Goal: Task Accomplishment & Management: Manage account settings

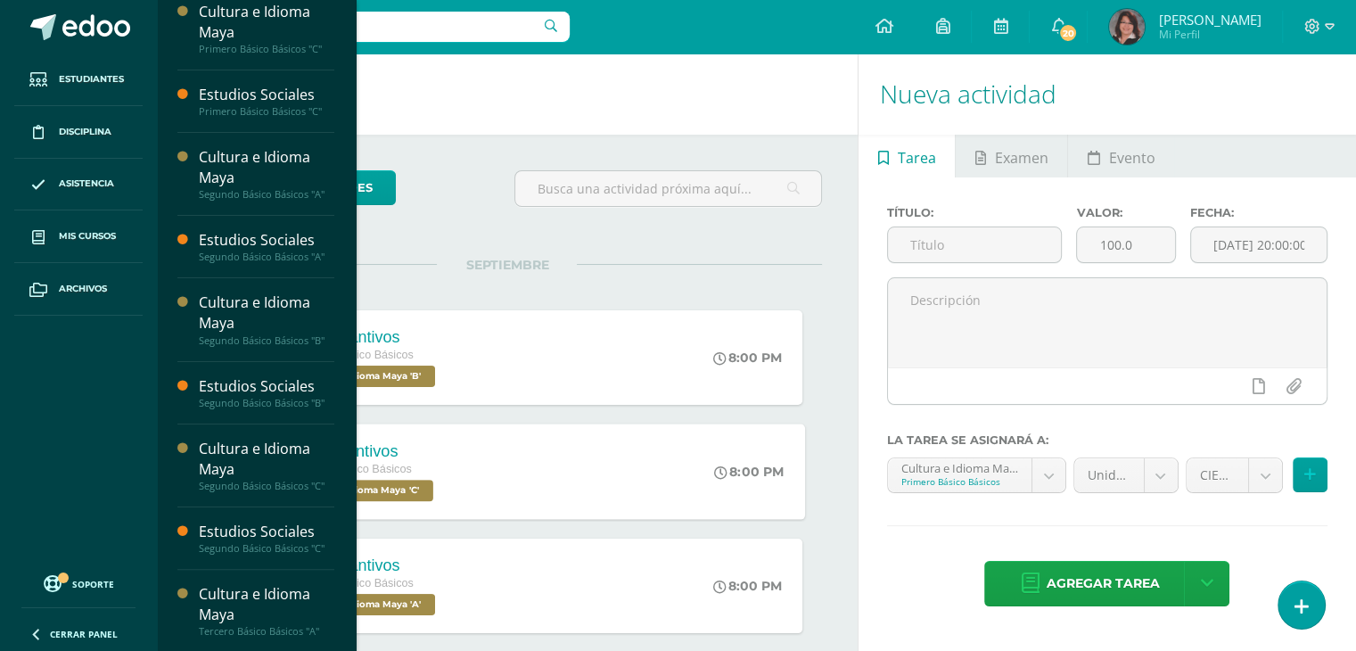
scroll to position [296, 0]
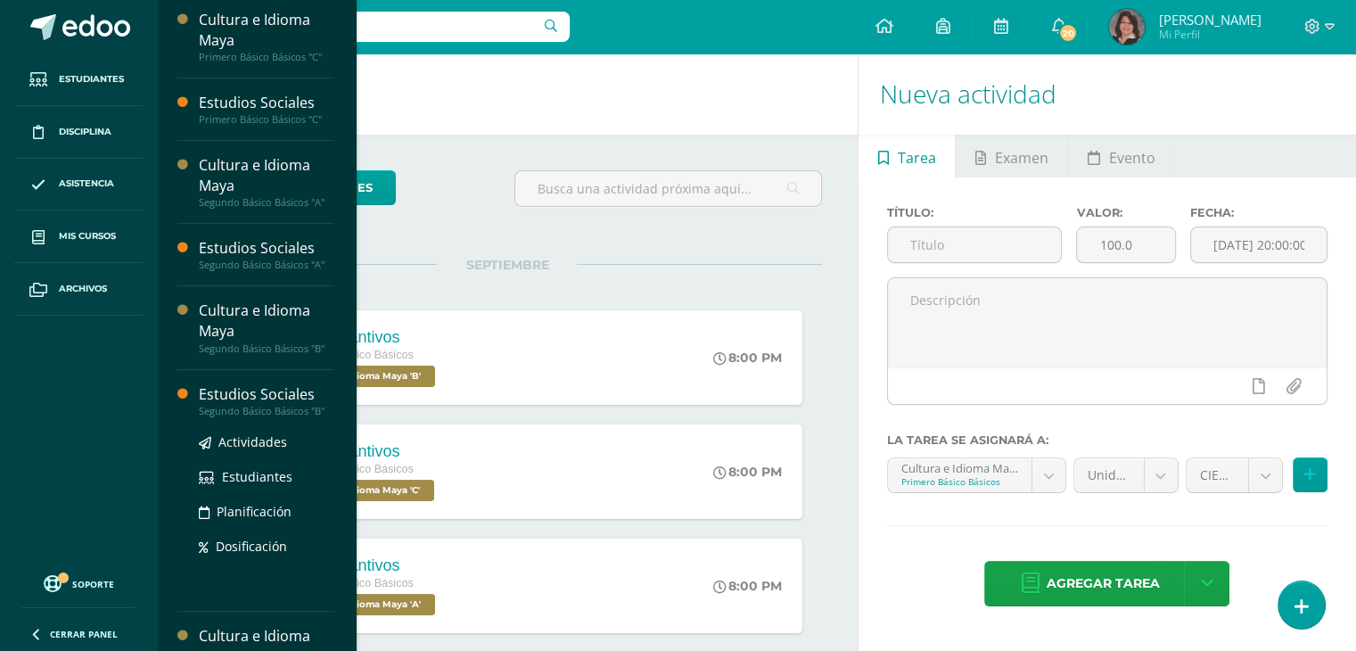
click at [227, 407] on div "Segundo Básico Básicos "B"" at bounding box center [266, 411] width 135 height 12
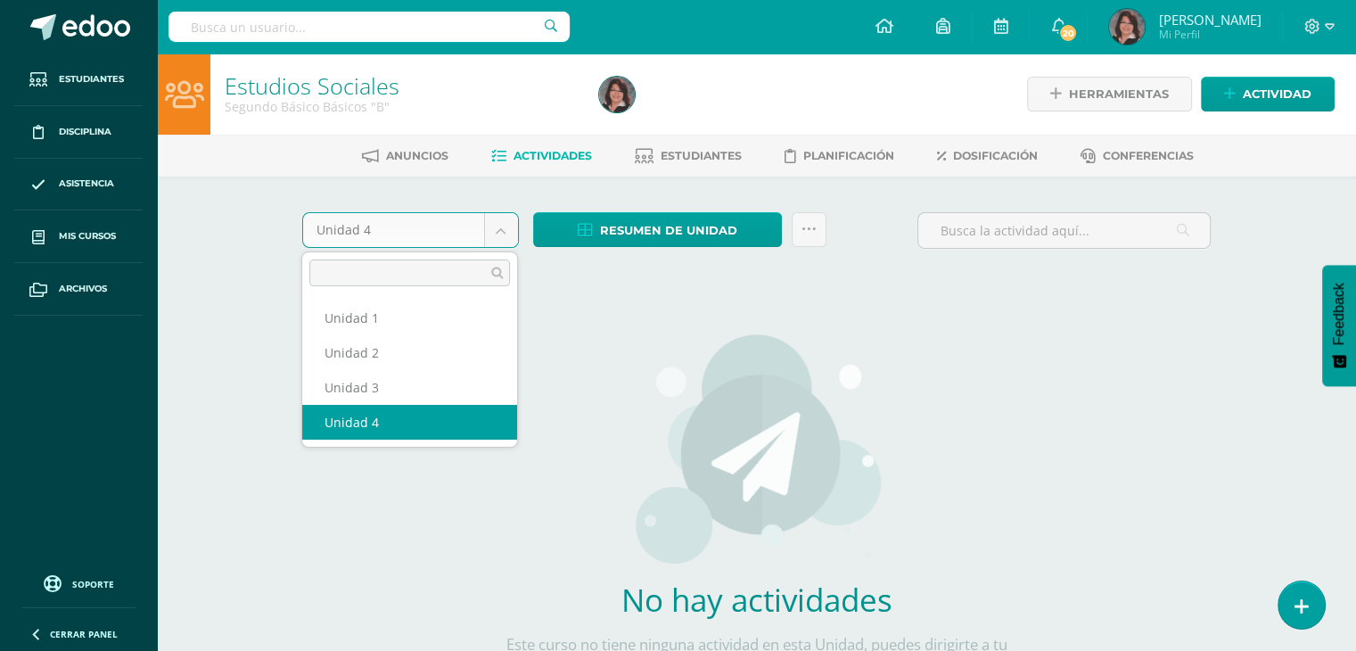
click at [510, 225] on body "Estudiantes Disciplina Asistencia Mis cursos Archivos Soporte Ayuda Reportar un…" at bounding box center [678, 383] width 1356 height 766
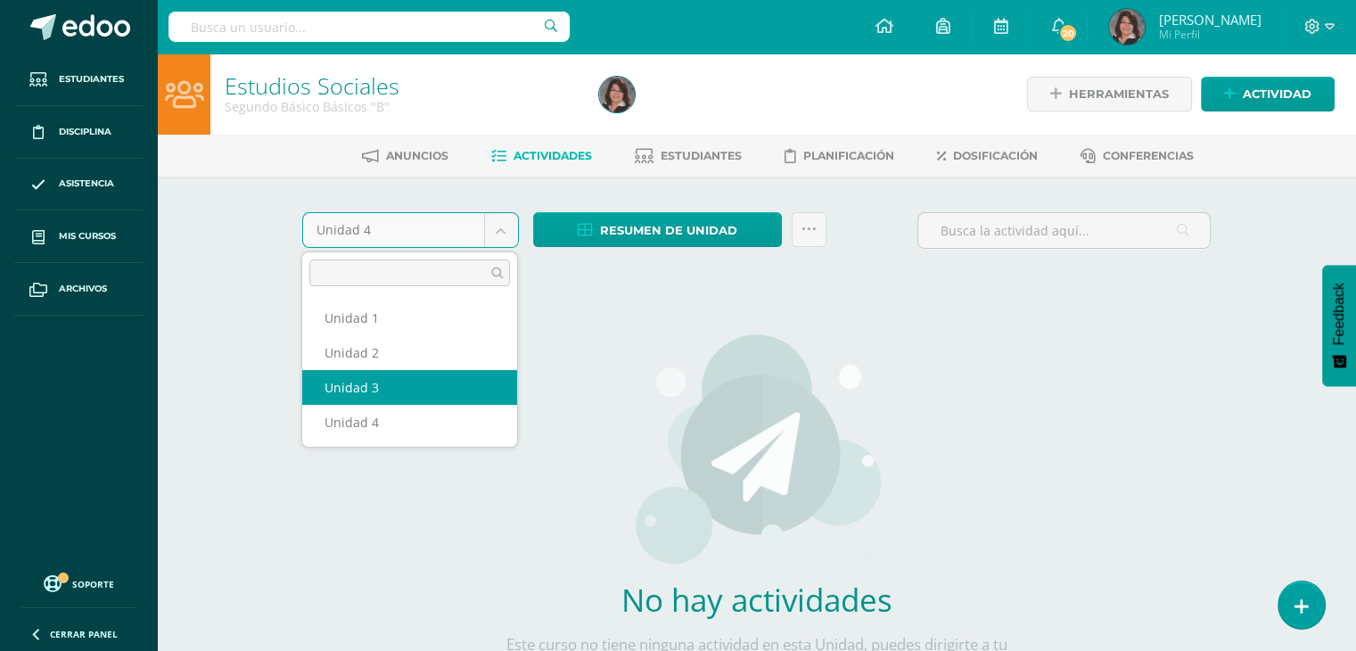
select select "Unidad 3"
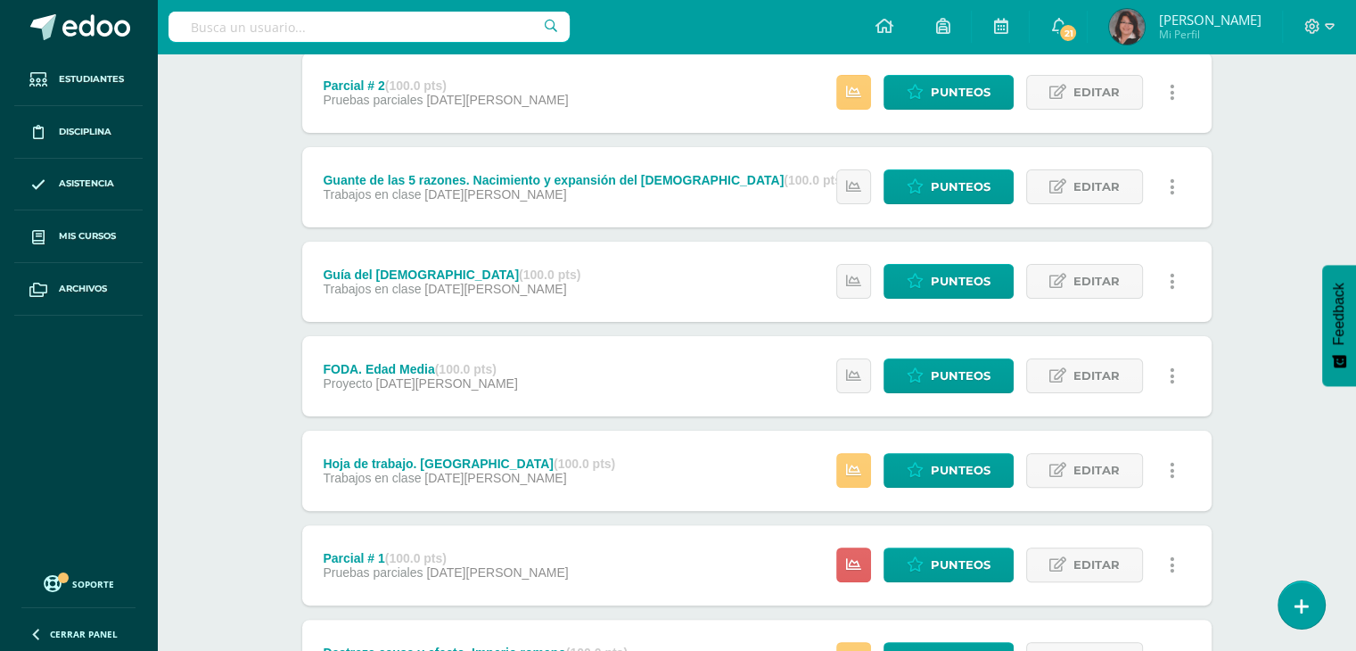
scroll to position [403, 0]
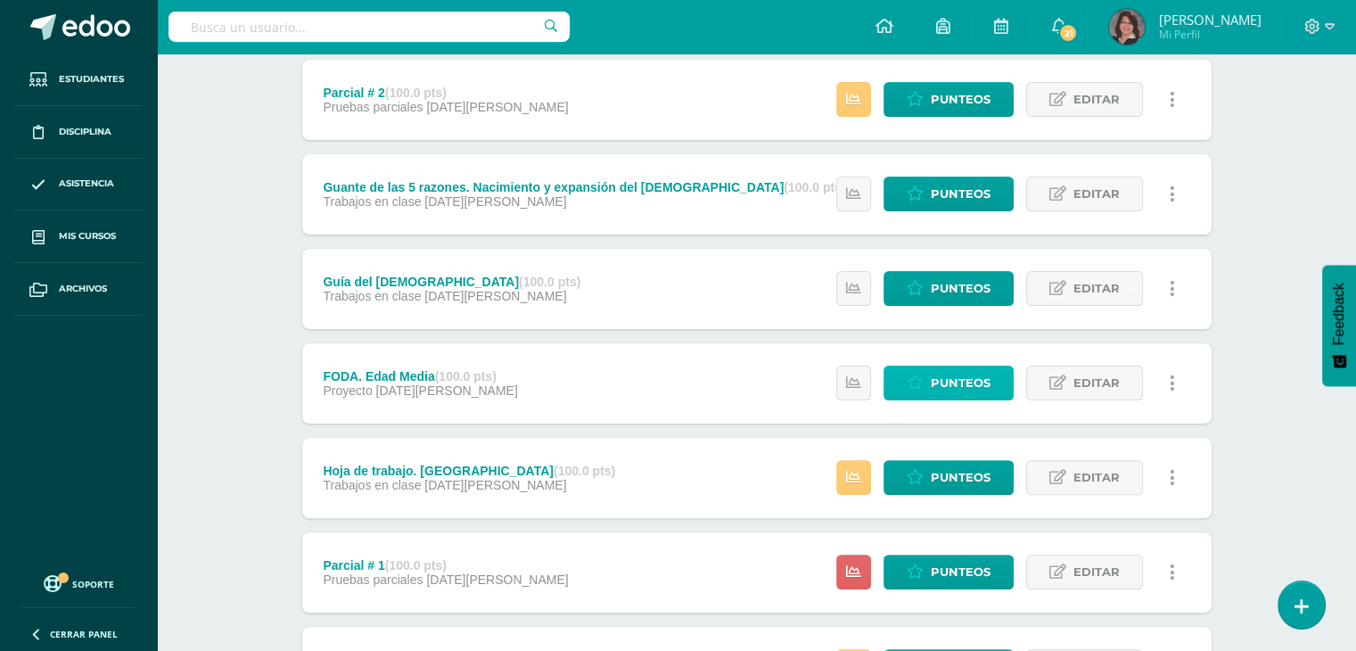
click at [945, 389] on span "Punteos" at bounding box center [960, 382] width 60 height 33
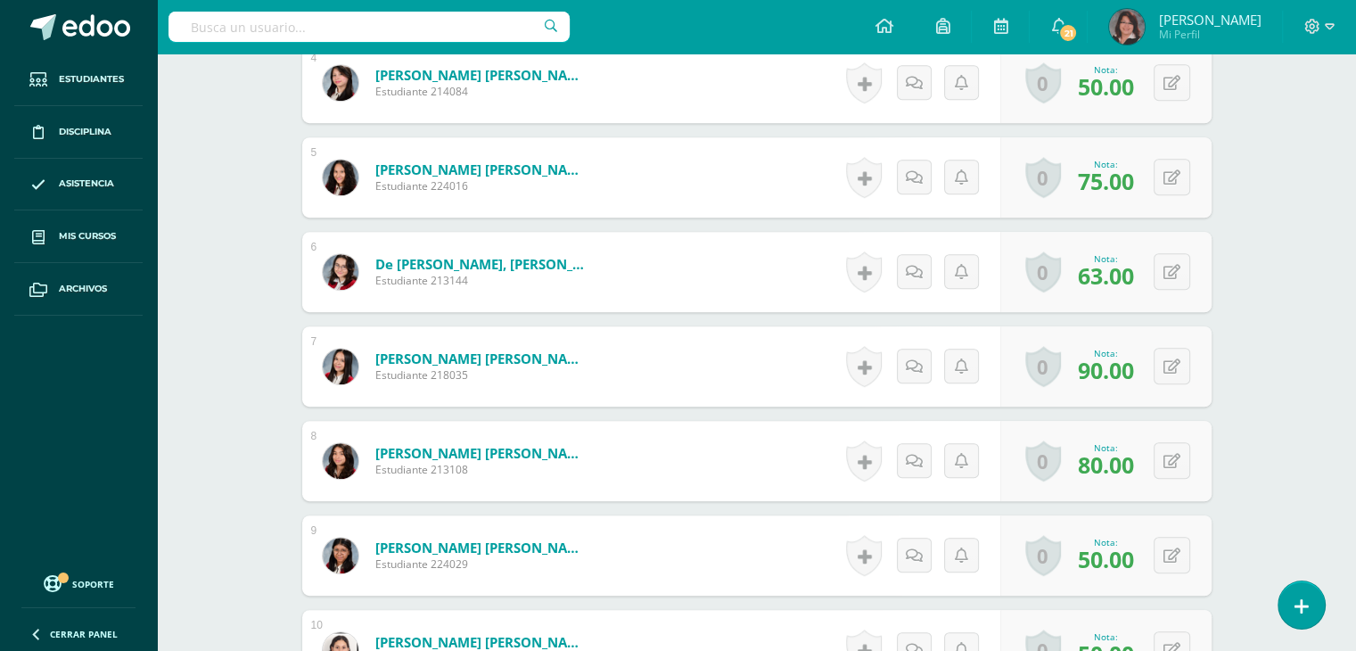
scroll to position [850, 0]
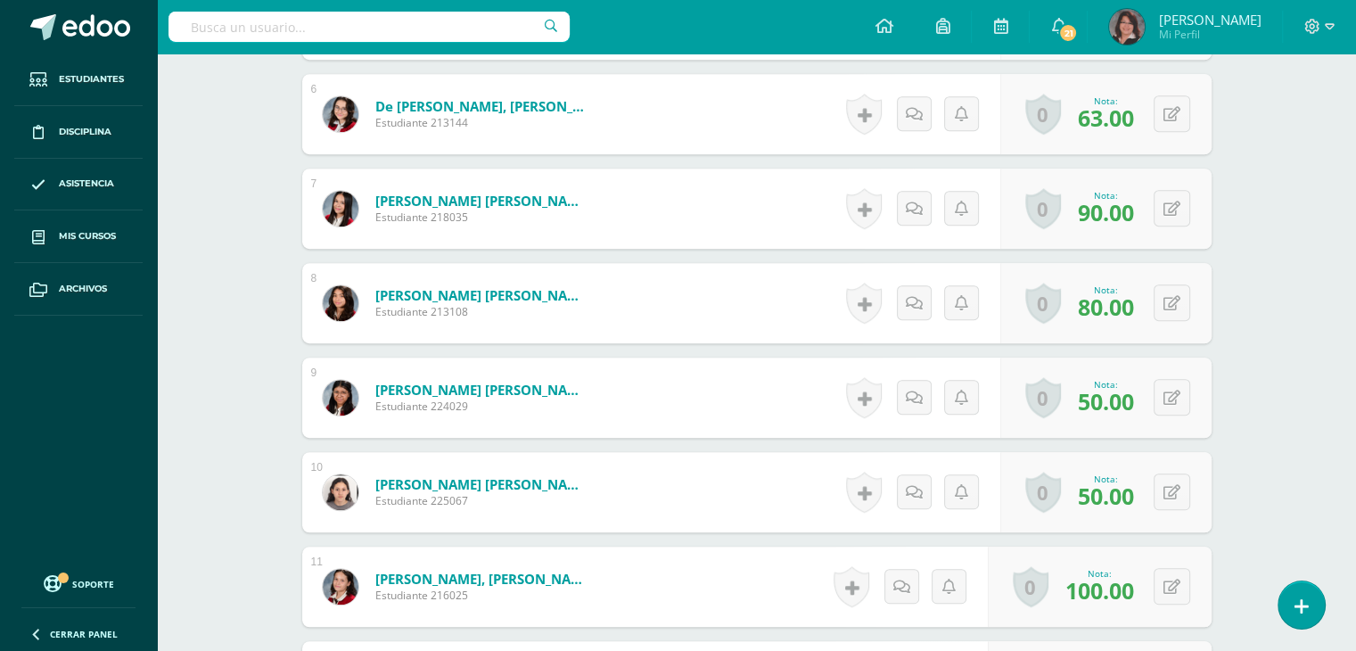
drag, startPoint x: 1358, startPoint y: 255, endPoint x: 1368, endPoint y: 671, distance: 416.3
click at [1355, 650] on html "Estudiantes Disciplina Asistencia Mis cursos Archivos Soporte Ayuda Reportar un…" at bounding box center [678, 284] width 1356 height 2604
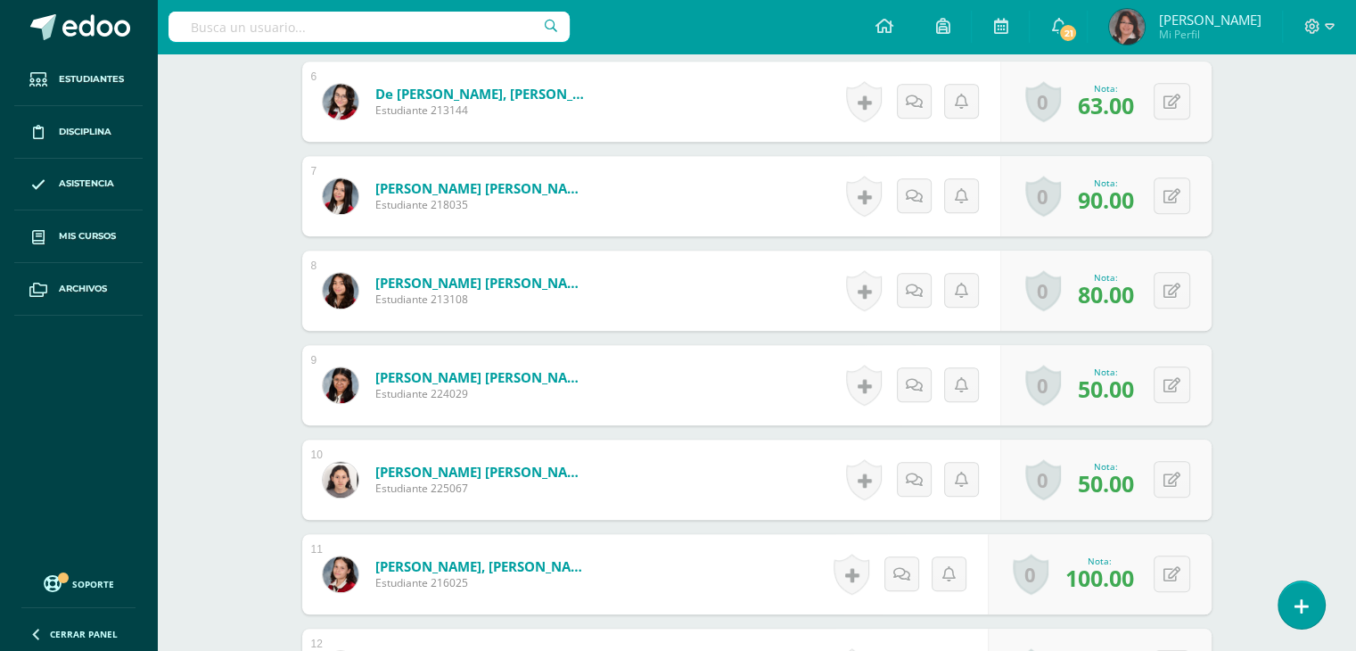
scroll to position [1030, 0]
click at [1175, 291] on icon at bounding box center [1184, 290] width 18 height 15
type input "100"
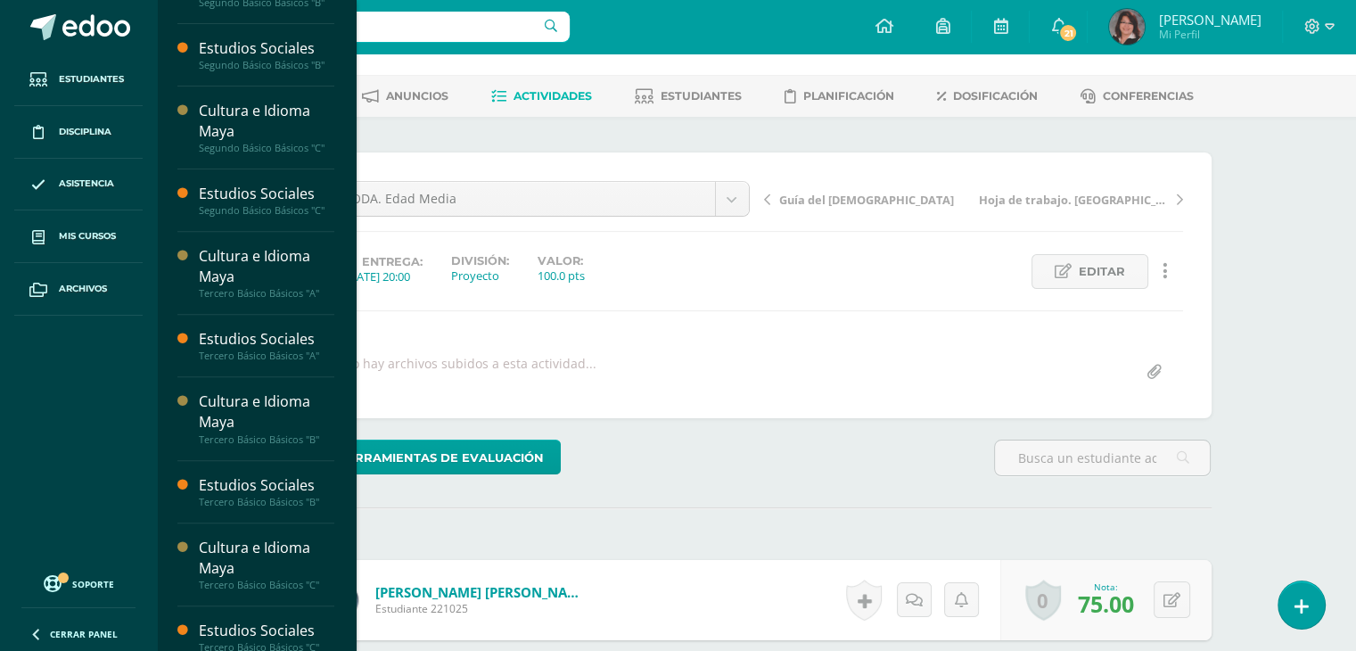
scroll to position [656, 0]
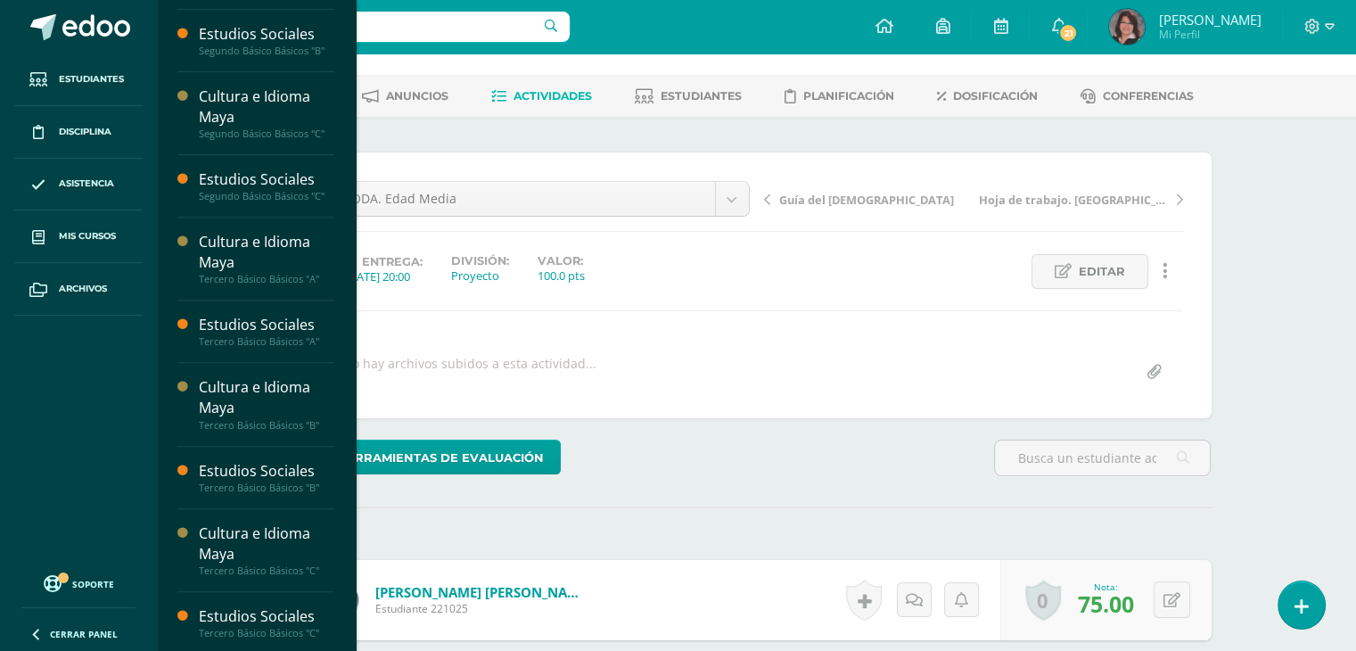
click at [273, 614] on div "Estudios Sociales" at bounding box center [266, 616] width 135 height 20
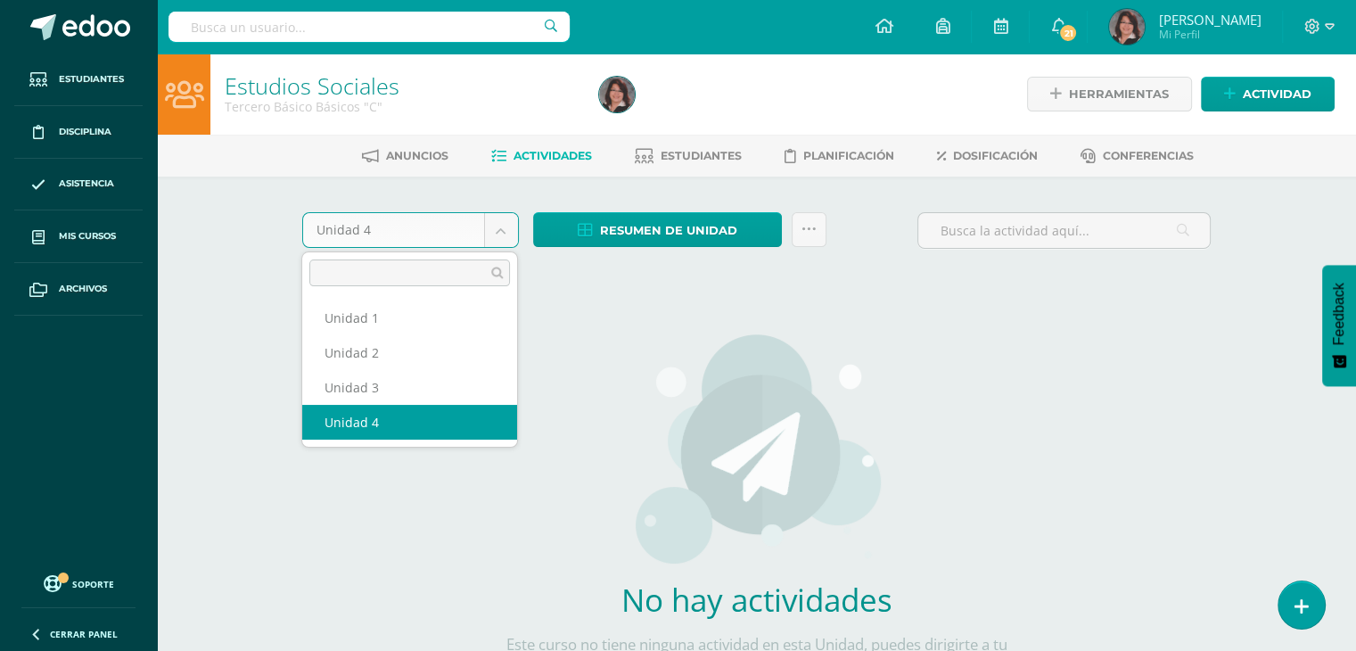
click at [499, 234] on body "Estudiantes Disciplina Asistencia Mis cursos Archivos Soporte Ayuda Reportar un…" at bounding box center [678, 383] width 1356 height 766
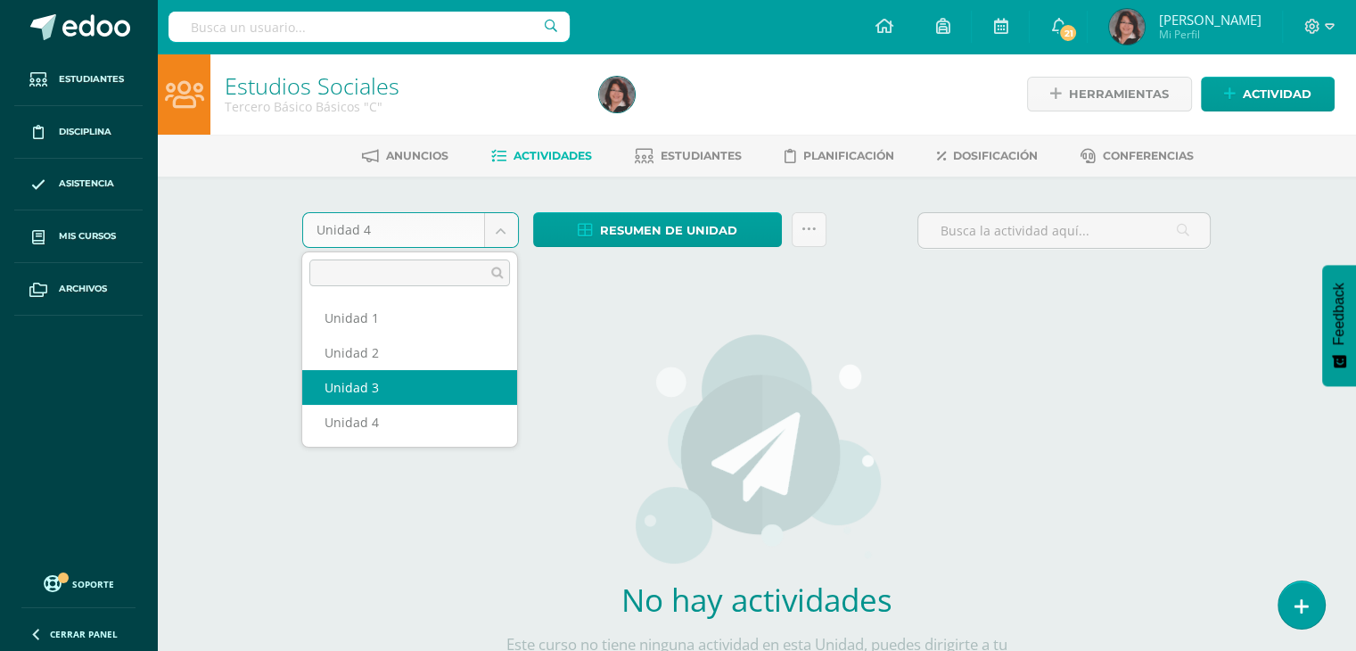
select select "Unidad 3"
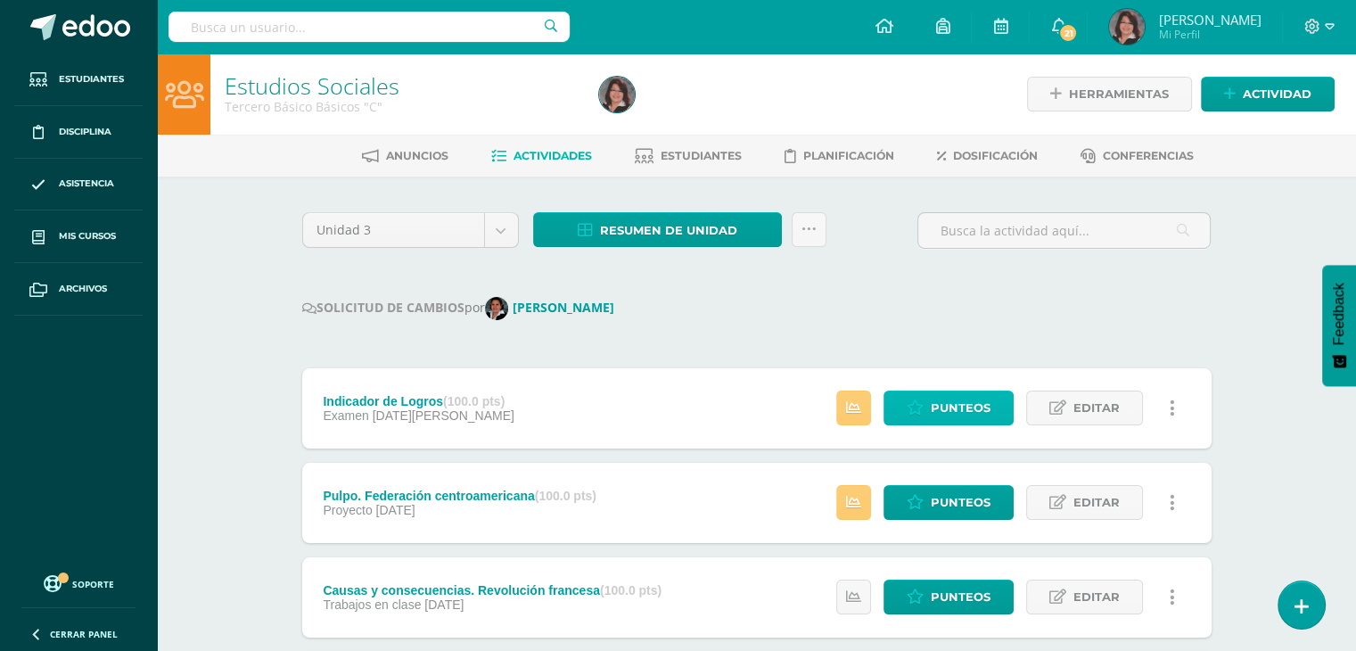
click at [933, 400] on span "Punteos" at bounding box center [960, 407] width 60 height 33
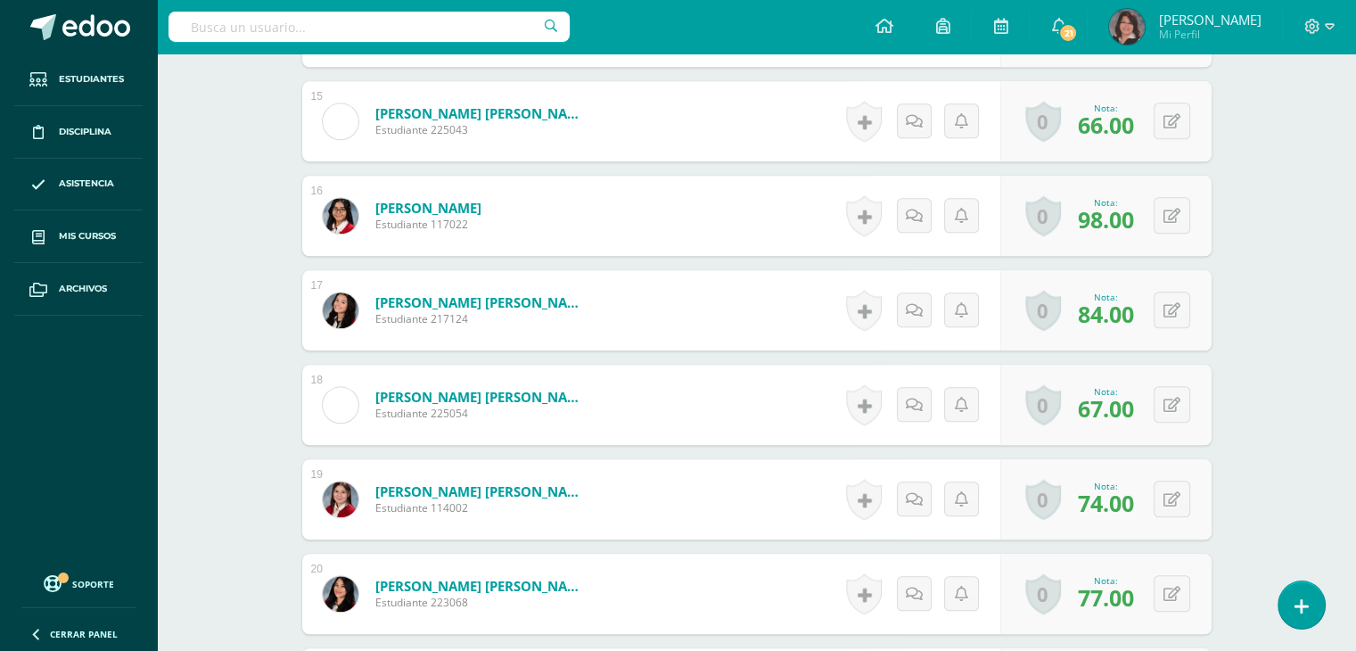
scroll to position [1847, 0]
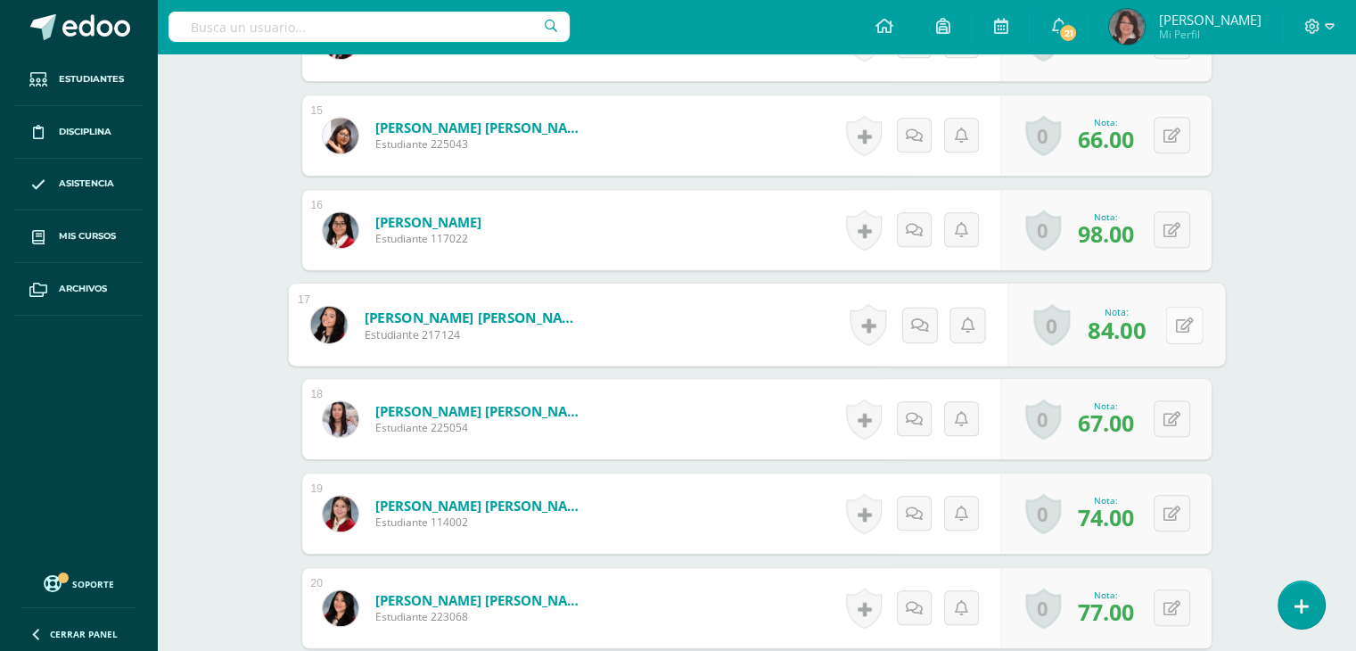
click at [1161, 322] on div "0 Logros Logros obtenidos Aún no hay logros agregados Nota: 84.00" at bounding box center [1115, 324] width 217 height 83
click at [1177, 322] on icon at bounding box center [1184, 323] width 18 height 15
type input "87"
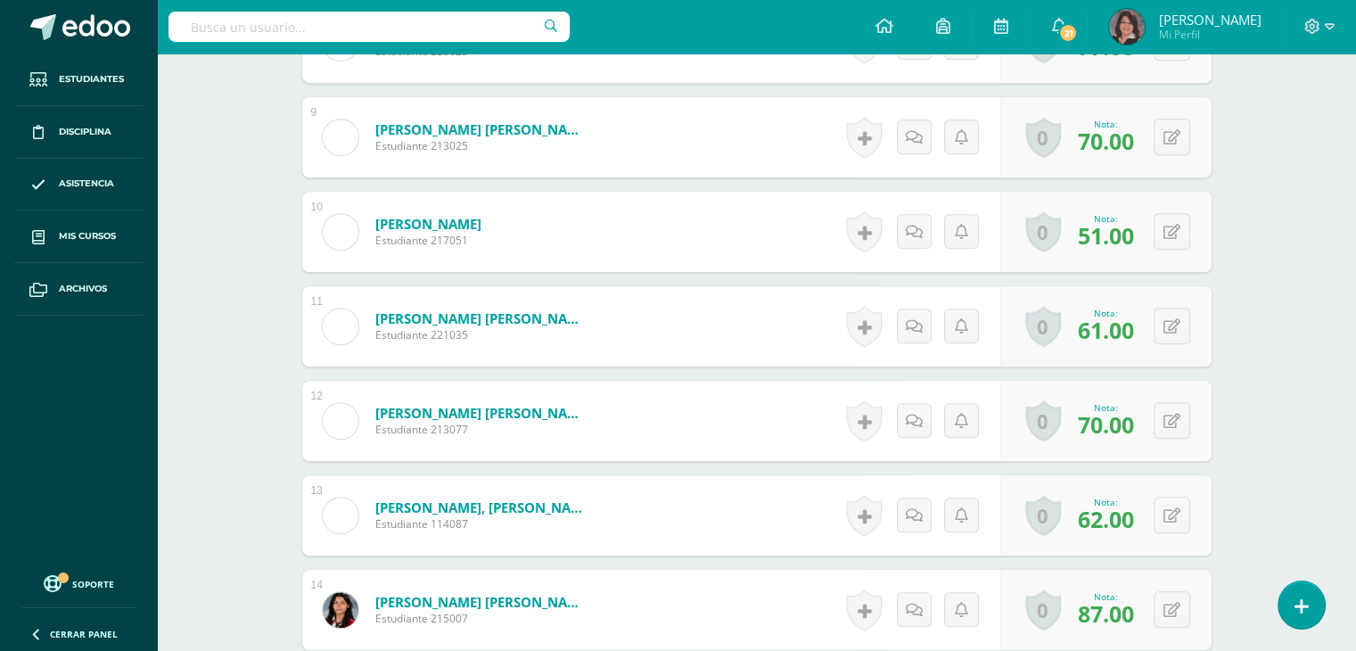
scroll to position [0, 0]
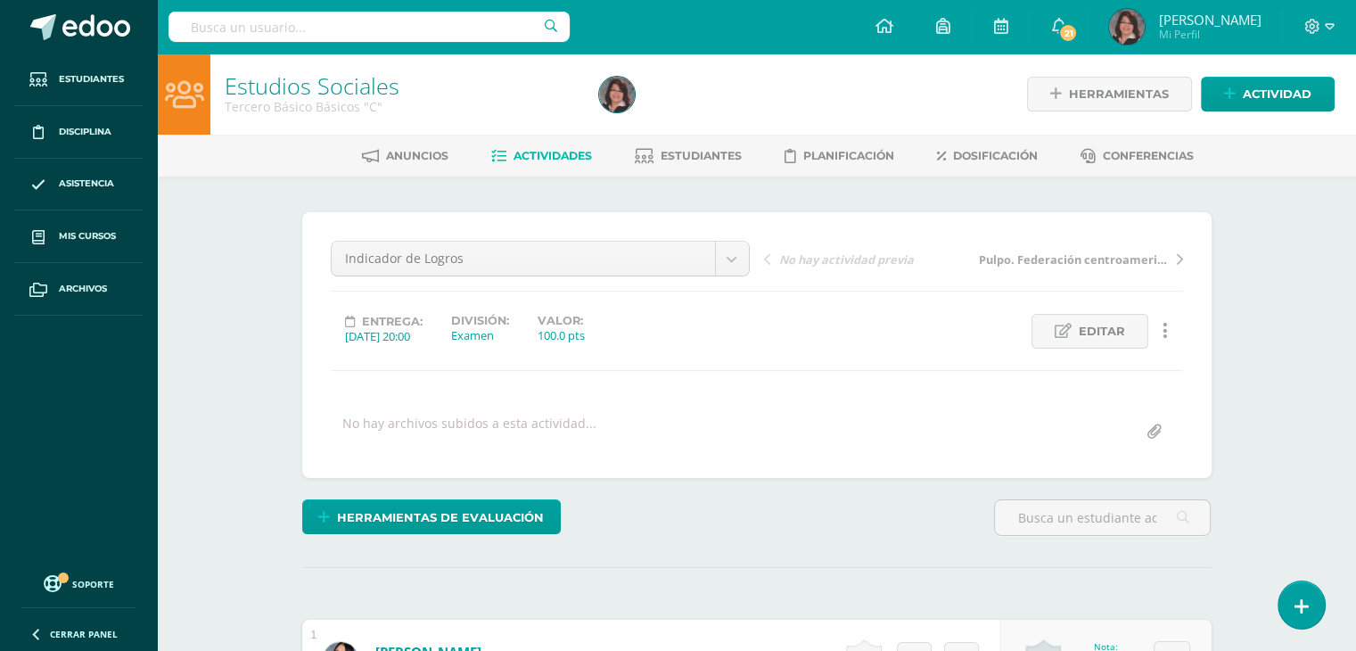
click at [542, 151] on span "Actividades" at bounding box center [552, 155] width 78 height 13
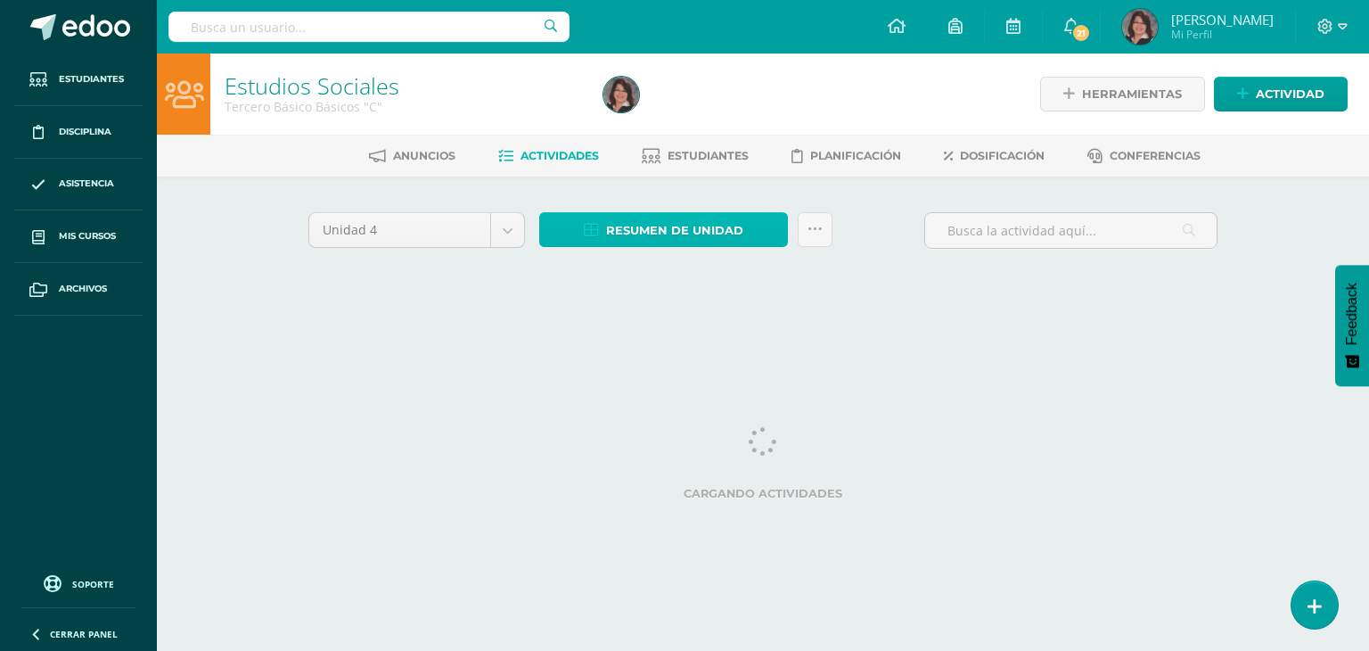
click at [647, 227] on span "Resumen de unidad" at bounding box center [674, 230] width 137 height 33
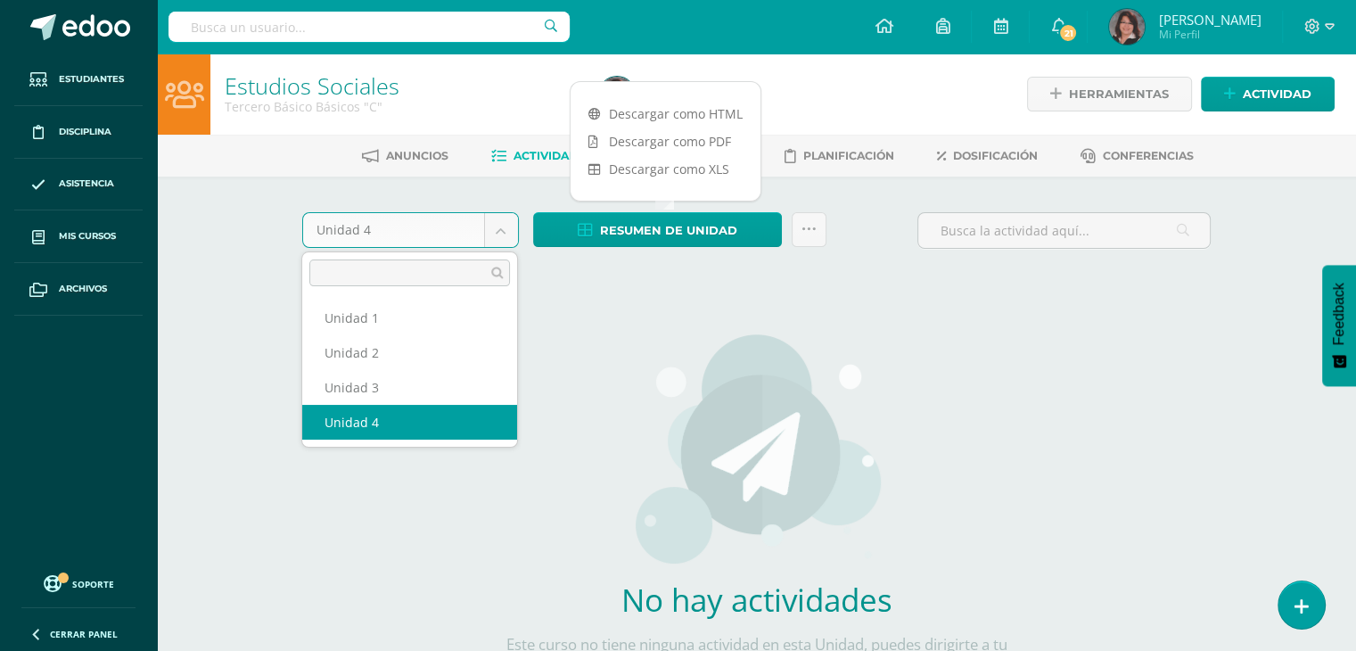
click at [505, 228] on body "Estudiantes Disciplina Asistencia Mis cursos Archivos Soporte Ayuda Reportar un…" at bounding box center [678, 383] width 1356 height 766
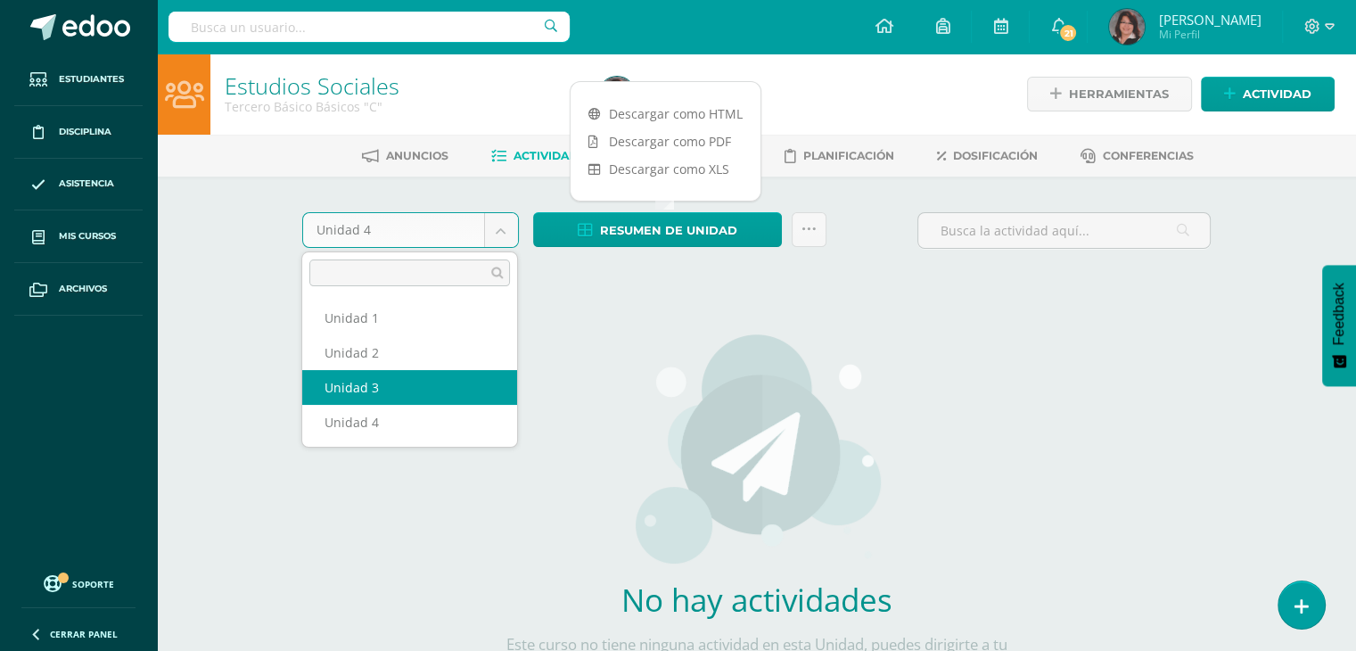
select select "Unidad 3"
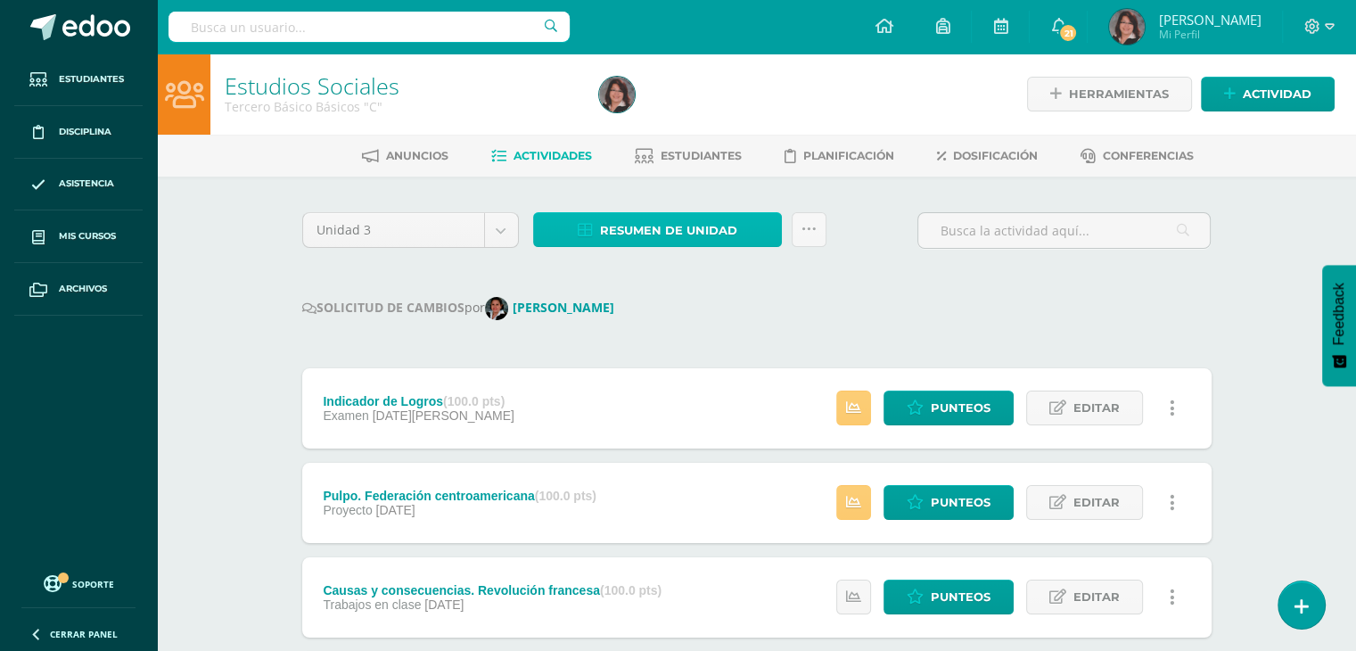
click at [692, 229] on span "Resumen de unidad" at bounding box center [668, 230] width 137 height 33
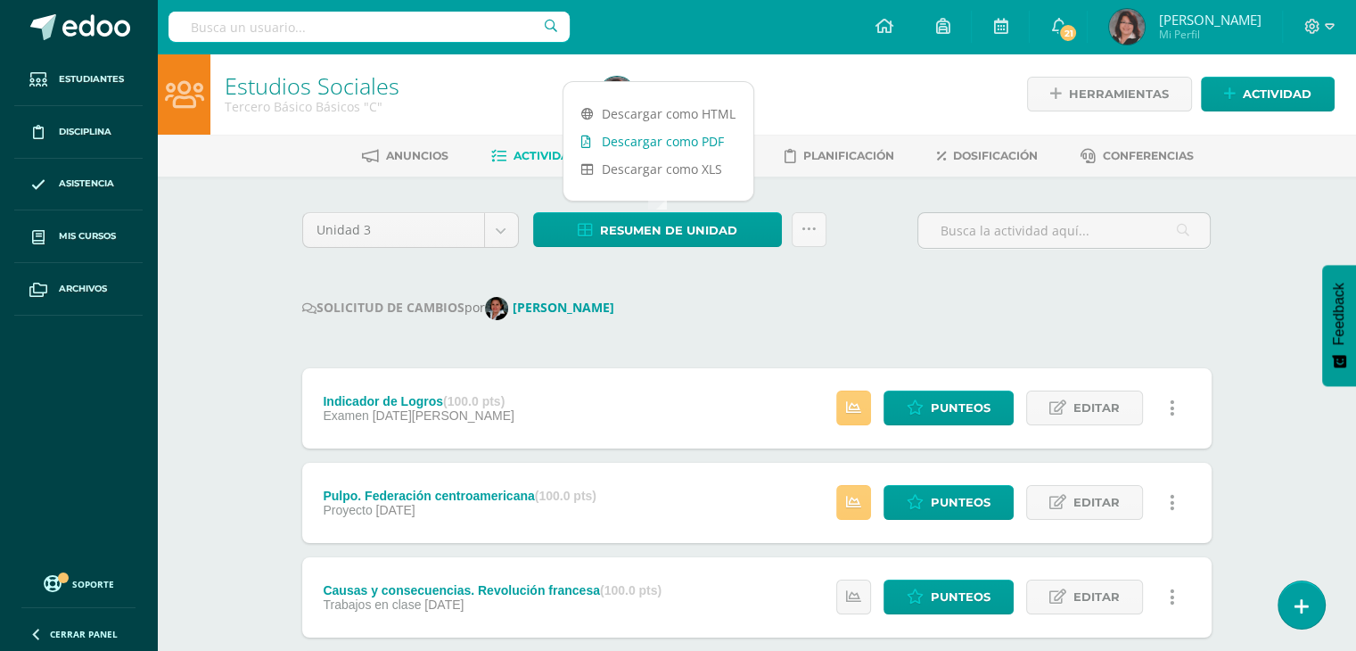
click at [644, 138] on link "Descargar como PDF" at bounding box center [658, 141] width 190 height 28
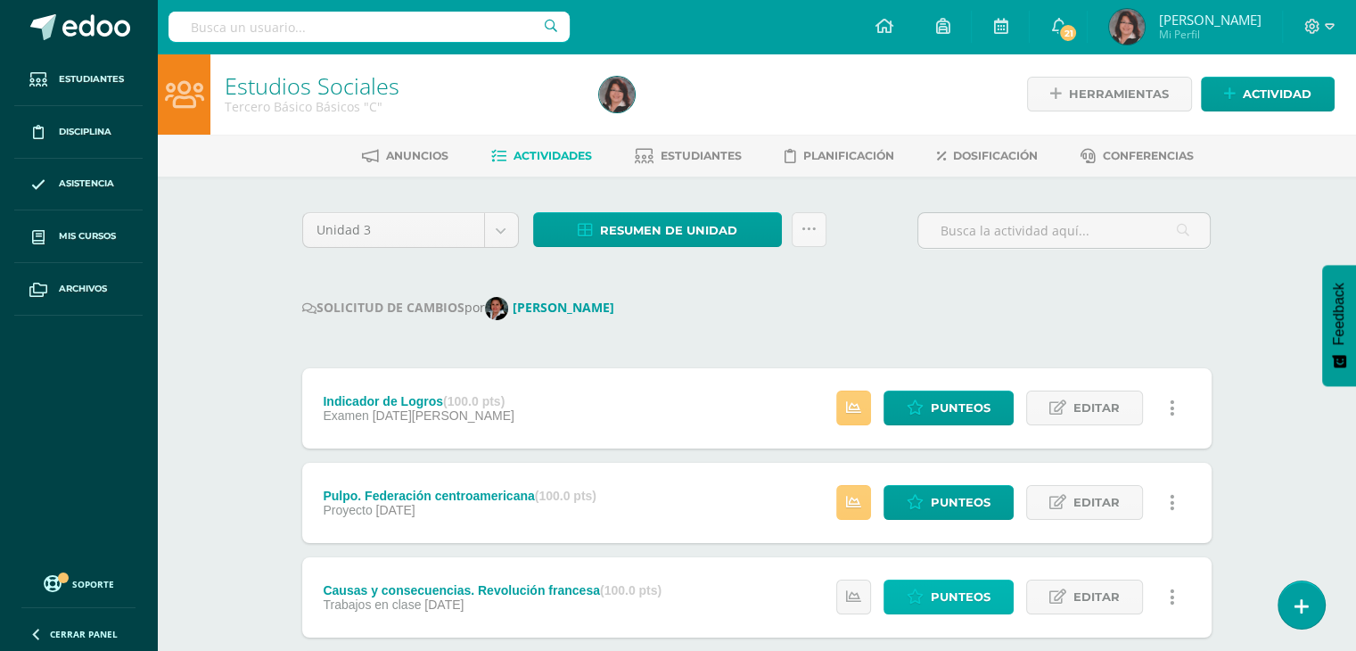
click at [947, 597] on span "Punteos" at bounding box center [960, 596] width 60 height 33
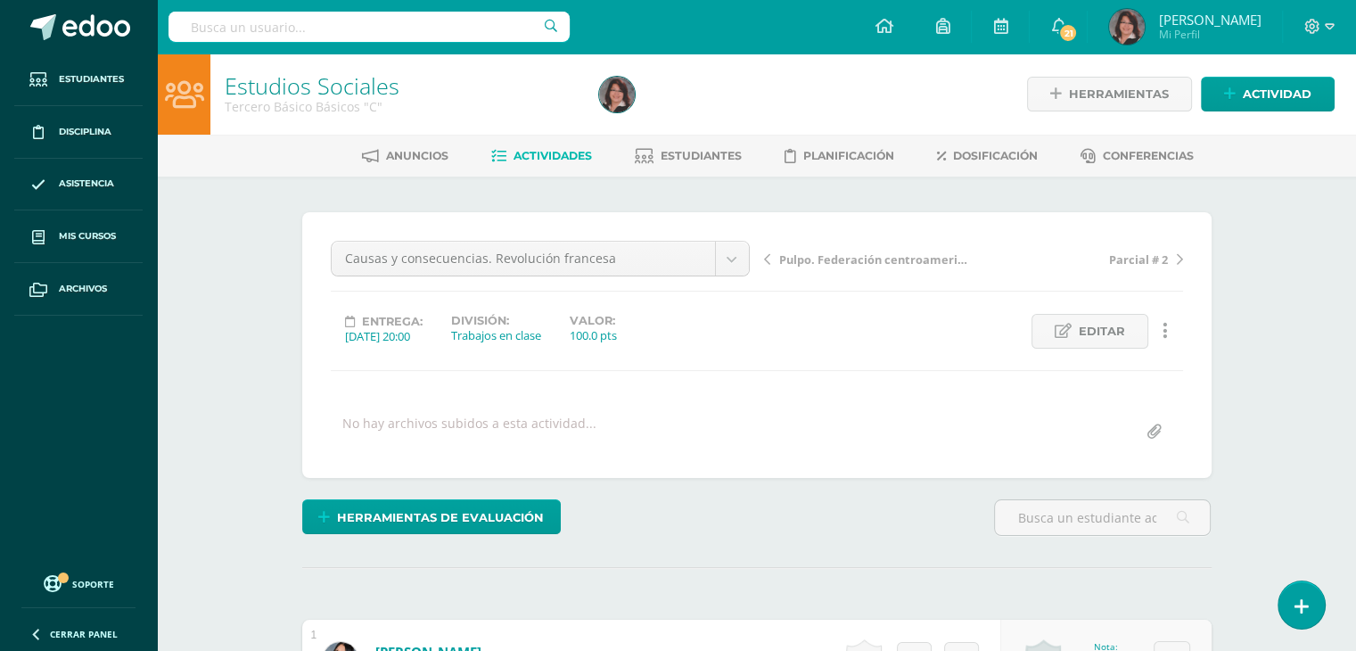
drag, startPoint x: 1355, startPoint y: 229, endPoint x: 1355, endPoint y: 316, distance: 86.5
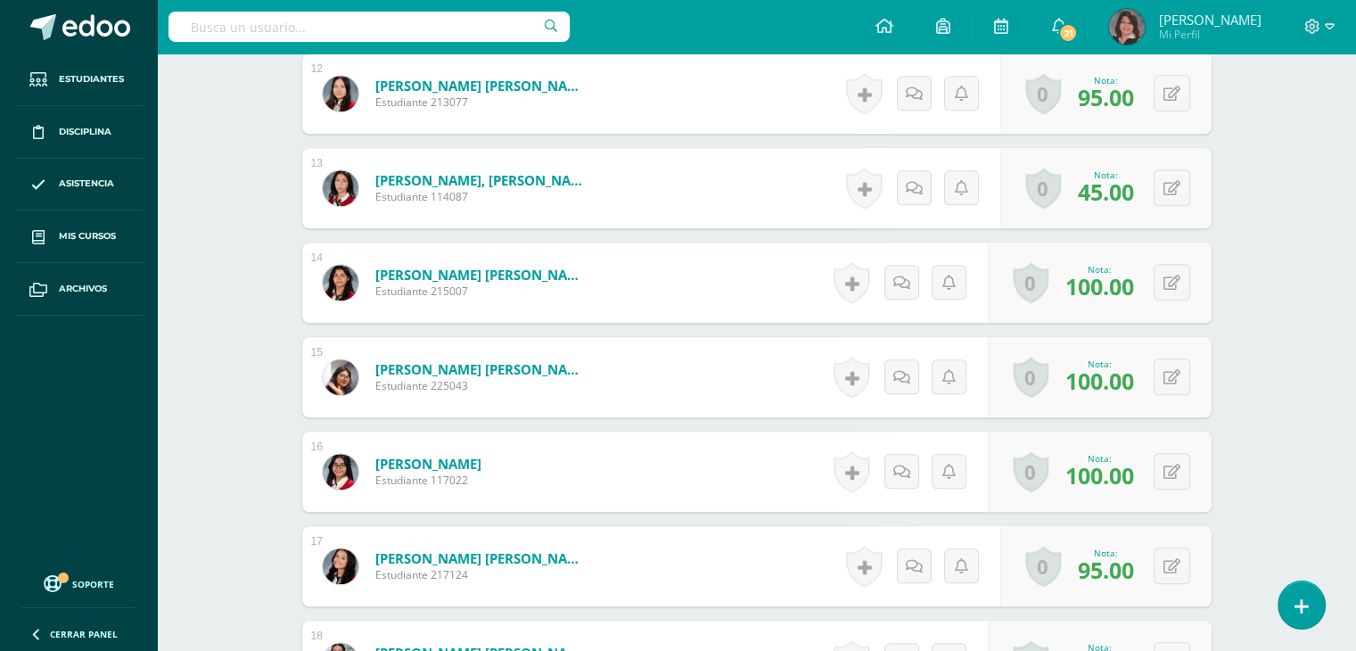
scroll to position [1606, 0]
click at [1179, 566] on button at bounding box center [1183, 564] width 37 height 37
type input "100"
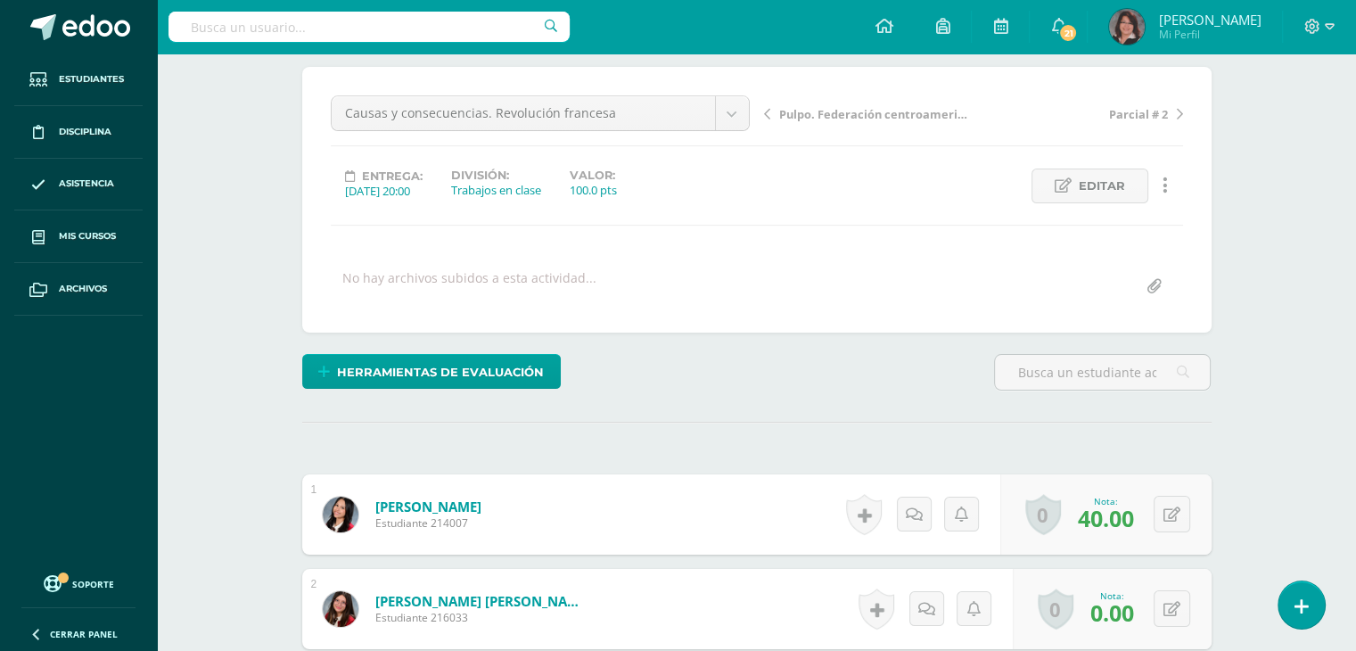
scroll to position [0, 0]
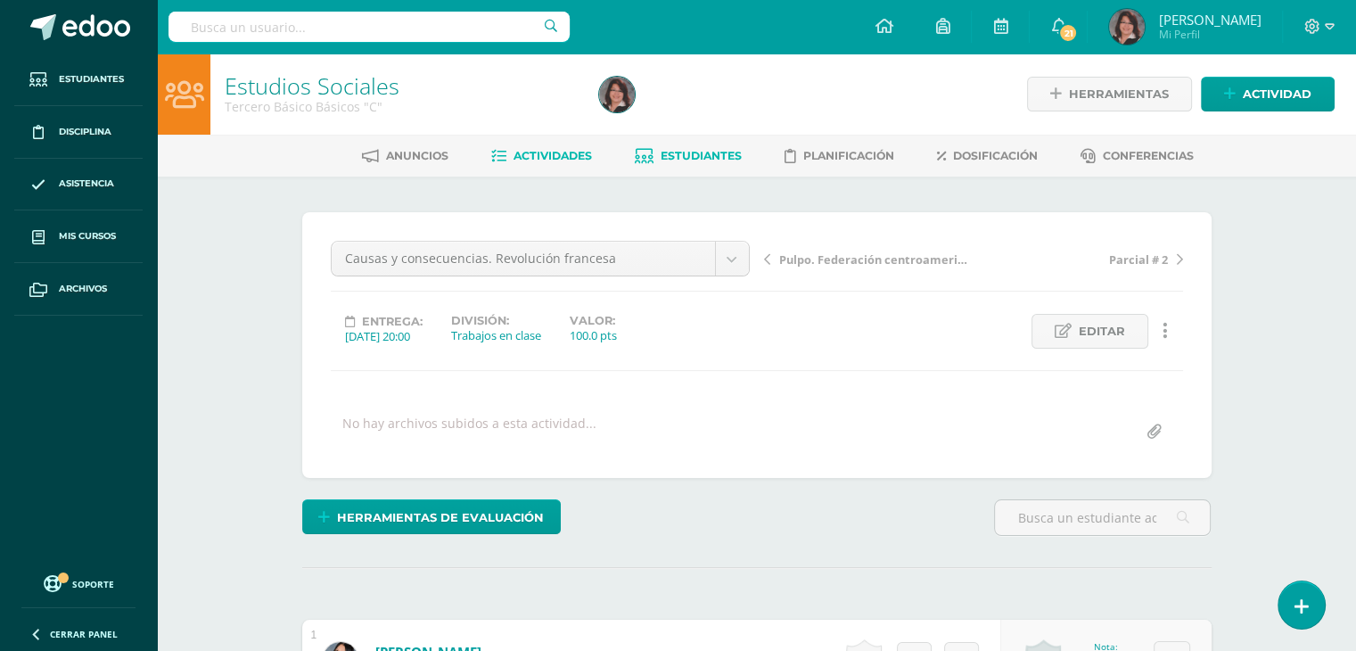
click at [693, 156] on span "Estudiantes" at bounding box center [700, 155] width 81 height 13
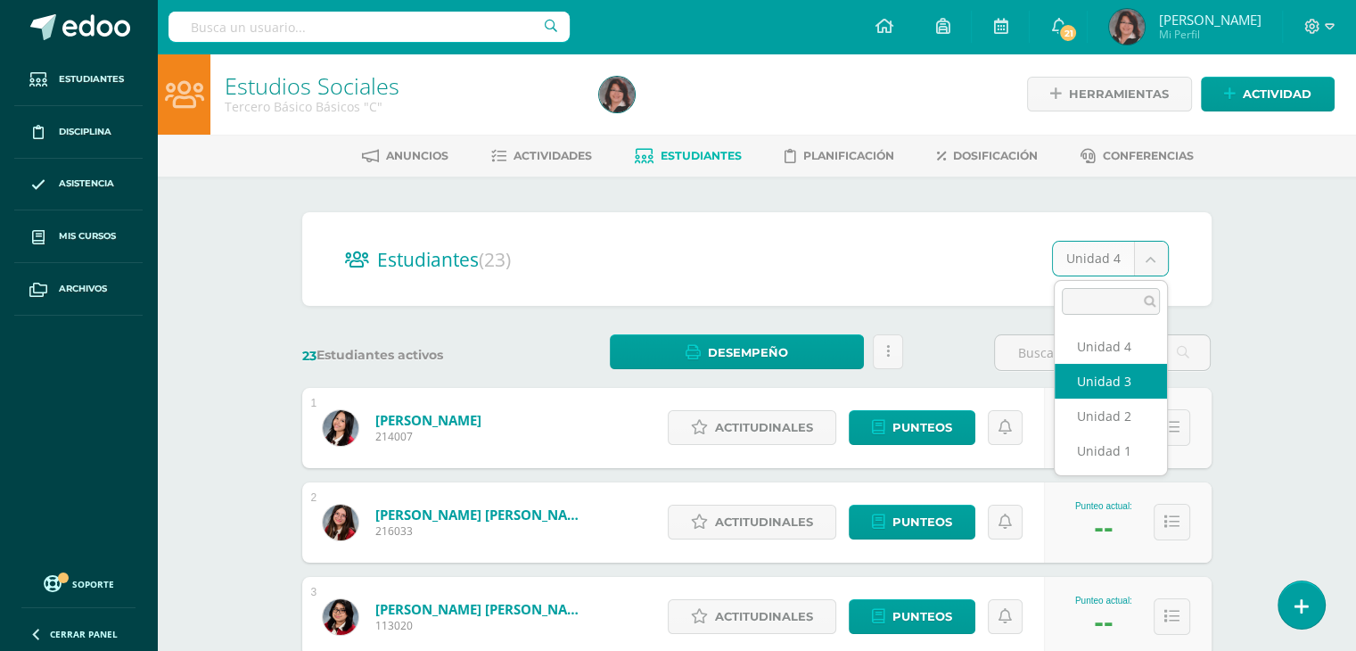
select select "/dashboard/teacher/section/3004/students/?unit=175993"
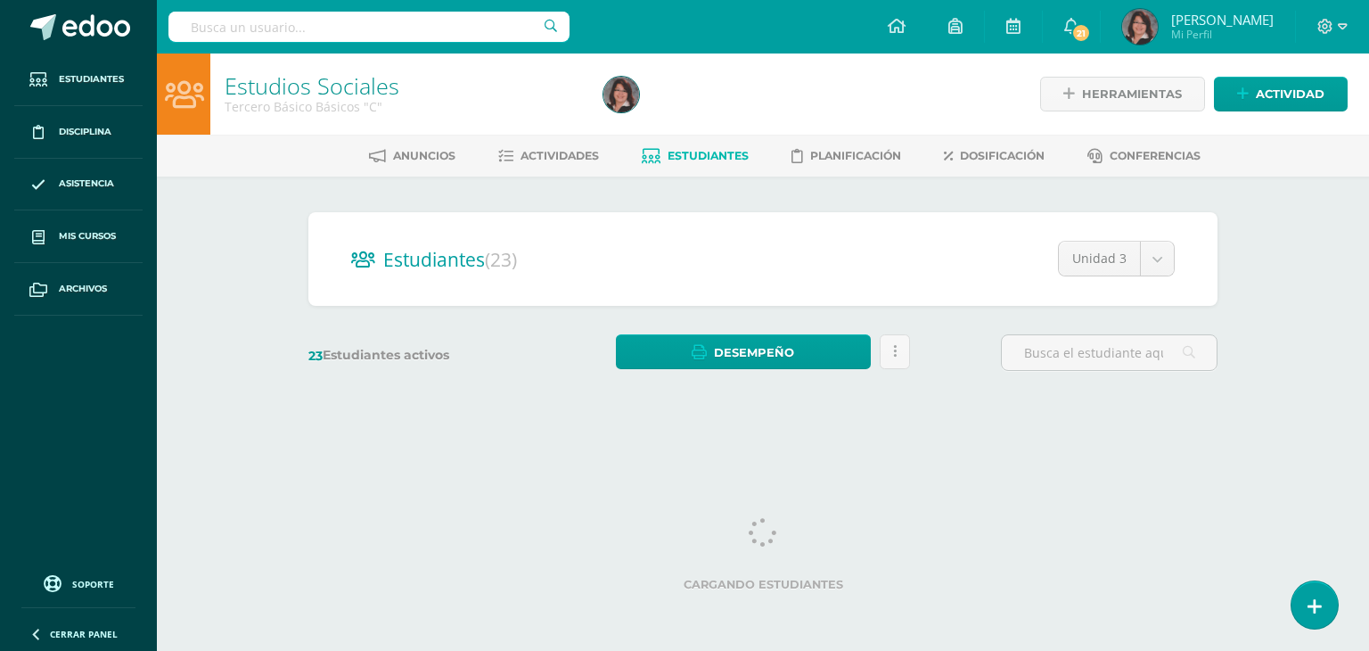
click at [1308, 318] on div "Estudios Sociales Tercero Básico Básicos "C" Herramientas Detalle de asistencia…" at bounding box center [763, 238] width 1212 height 370
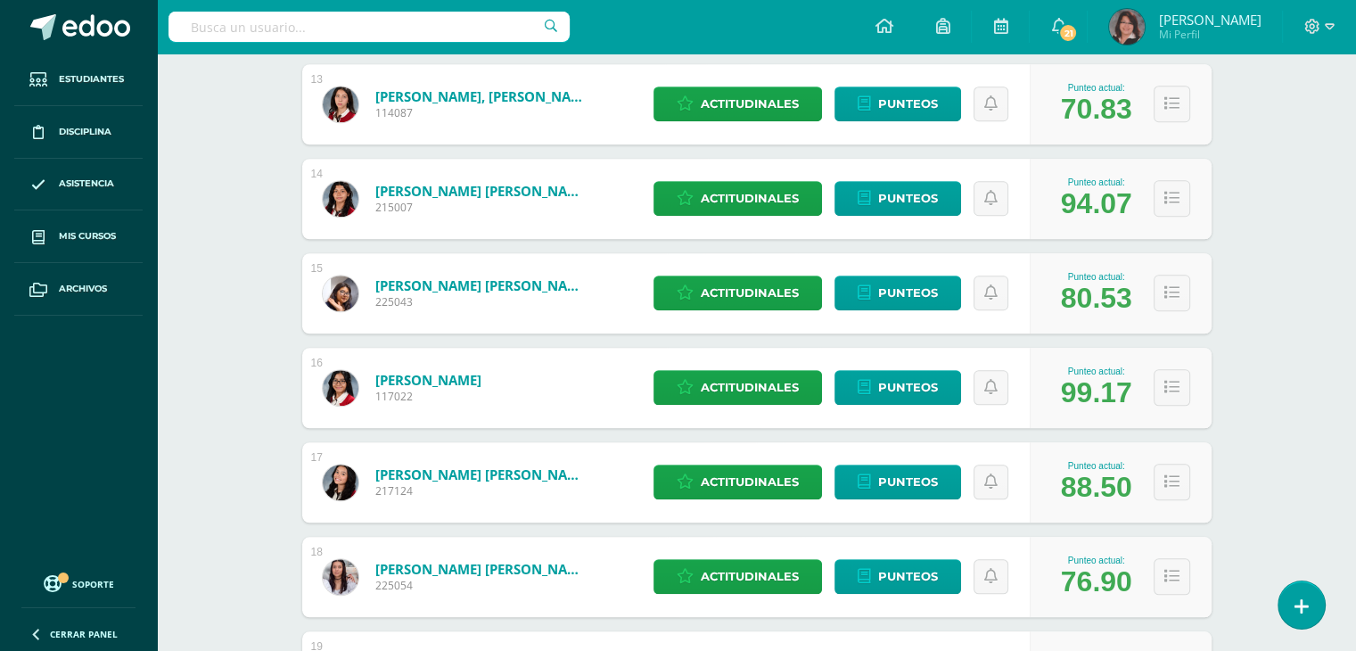
scroll to position [1493, 0]
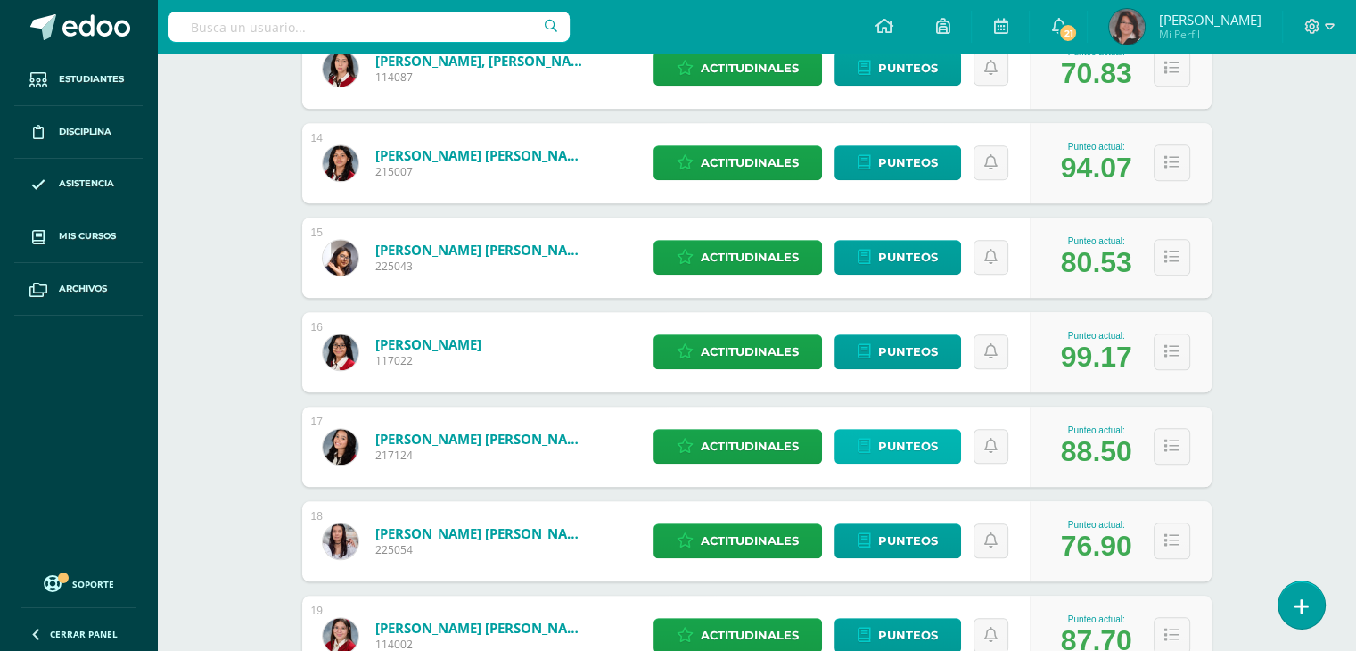
click at [906, 447] on span "Punteos" at bounding box center [908, 446] width 60 height 33
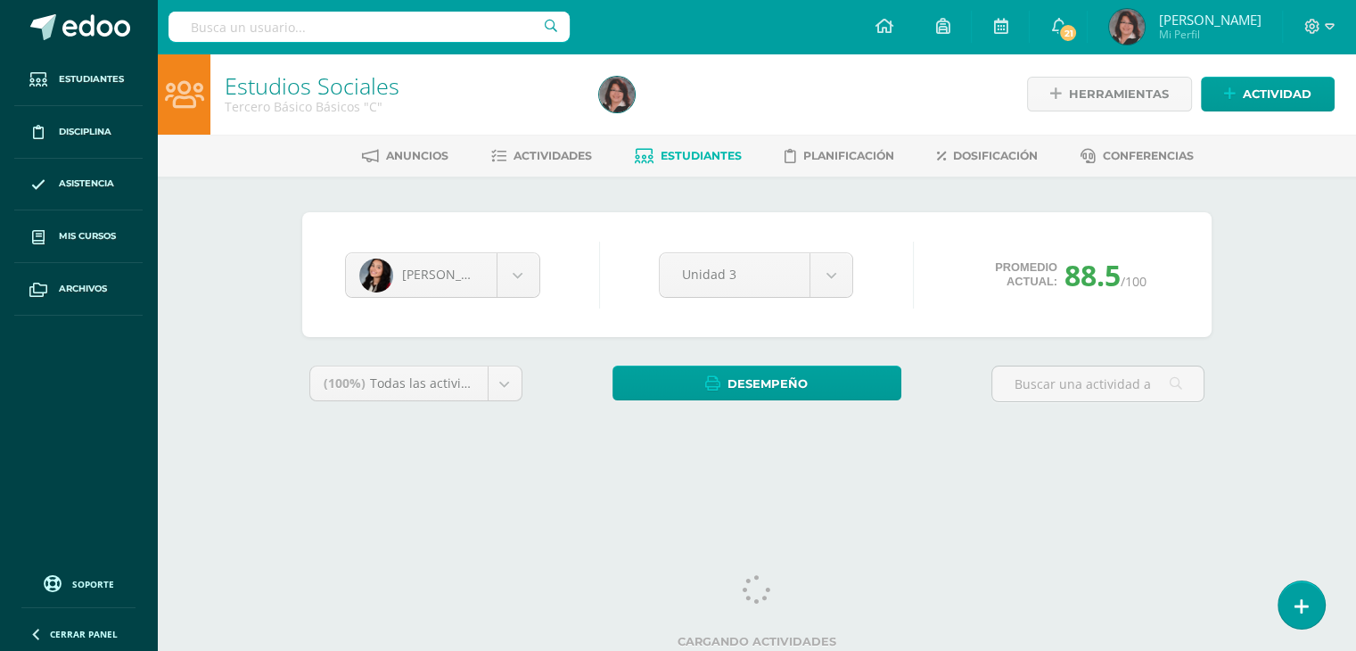
click at [1278, 256] on div "Estudios Sociales Tercero Básico Básicos "C" Herramientas Detalle de asistencia…" at bounding box center [756, 266] width 1199 height 427
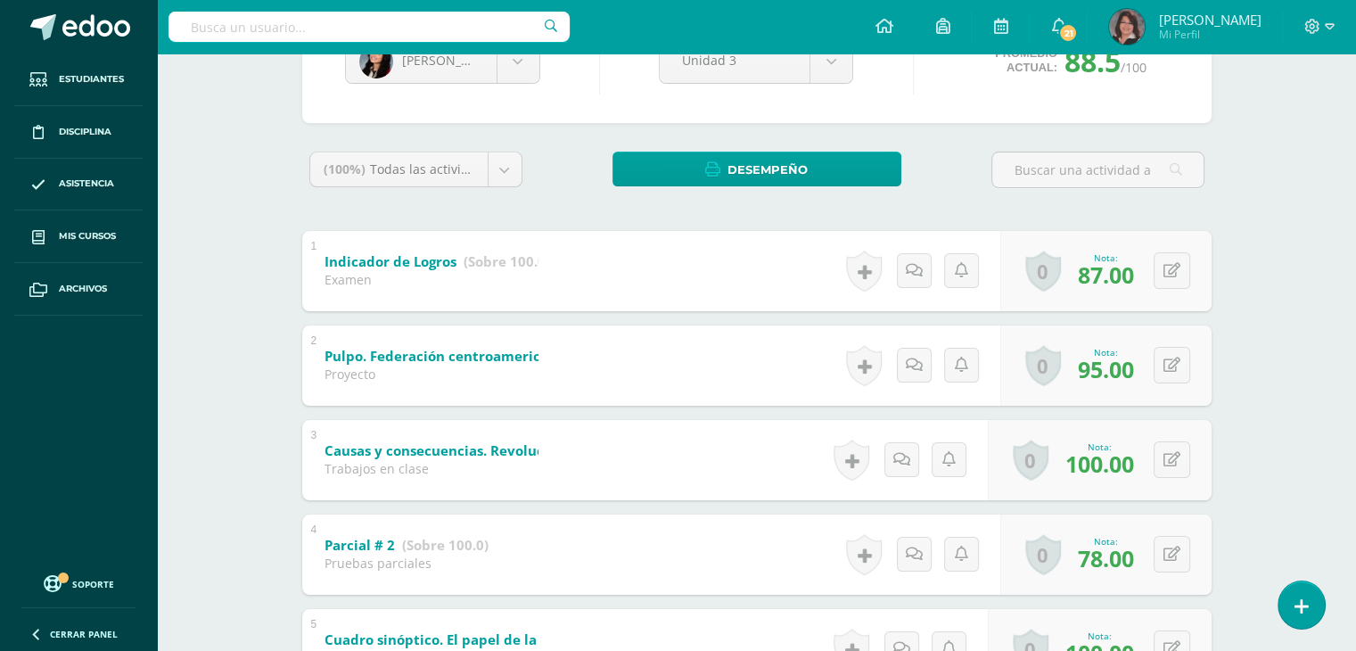
scroll to position [250, 0]
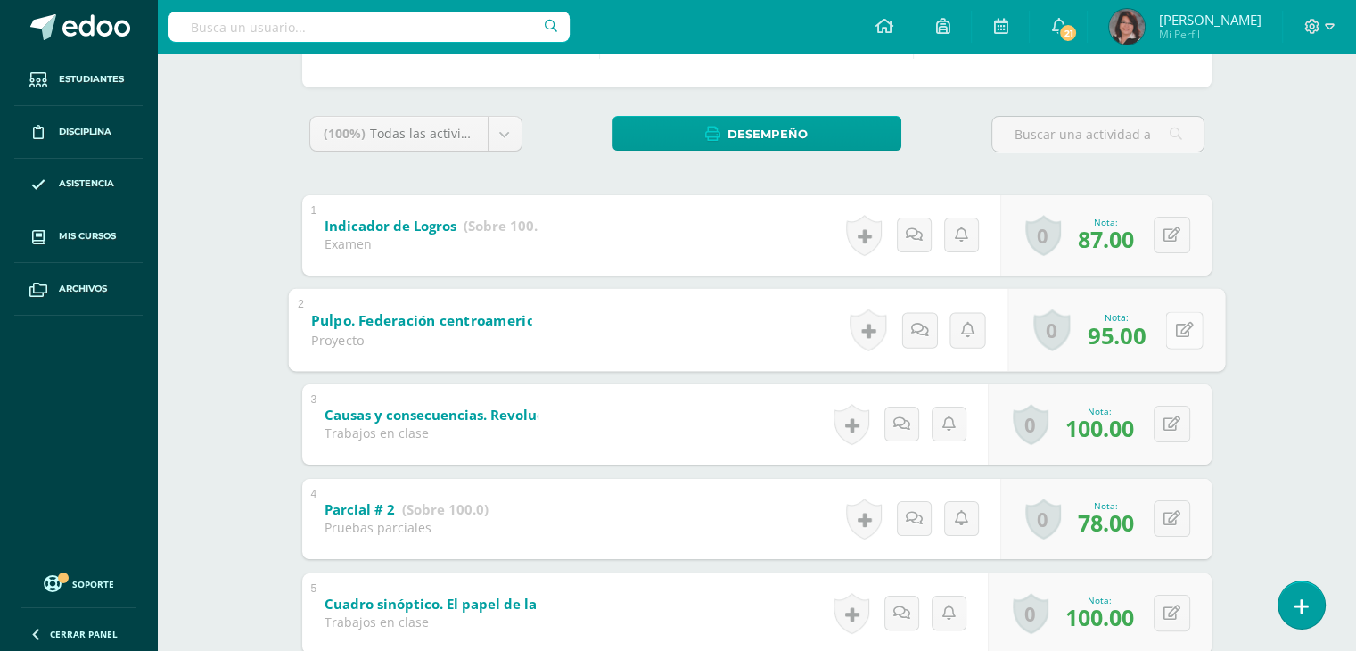
click at [1175, 331] on icon at bounding box center [1184, 329] width 18 height 15
type input "100"
click at [1258, 368] on div "Estudios Sociales Tercero Básico Básicos "C" Herramientas Detalle de asistencia…" at bounding box center [756, 562] width 1199 height 1517
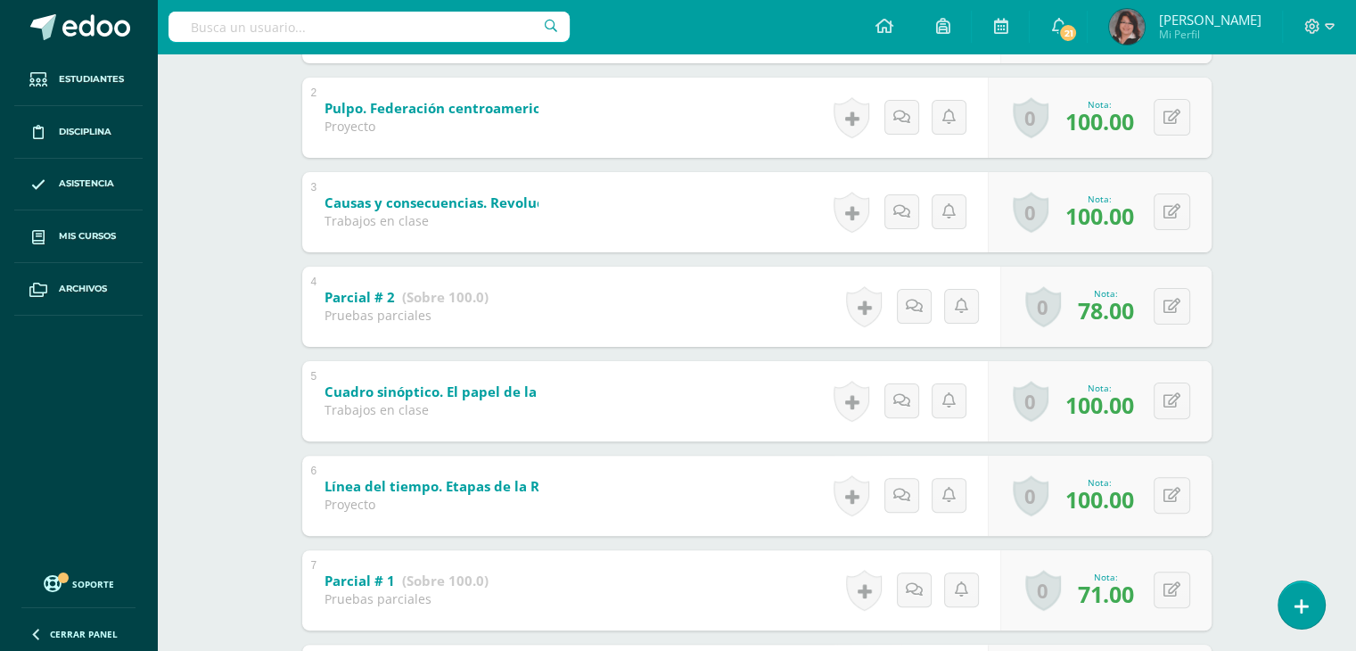
scroll to position [463, 0]
click at [1172, 297] on button at bounding box center [1183, 304] width 37 height 37
type input "80"
click at [1172, 586] on button at bounding box center [1183, 588] width 37 height 37
type input "75"
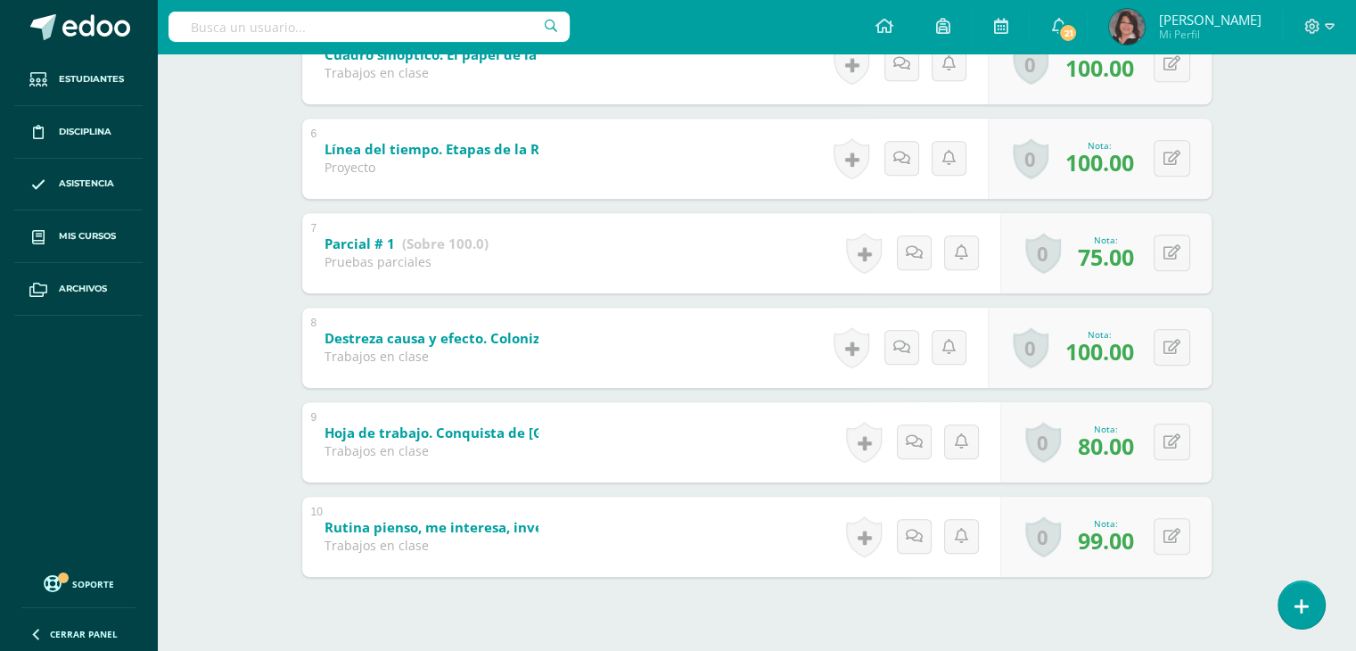
scroll to position [824, 0]
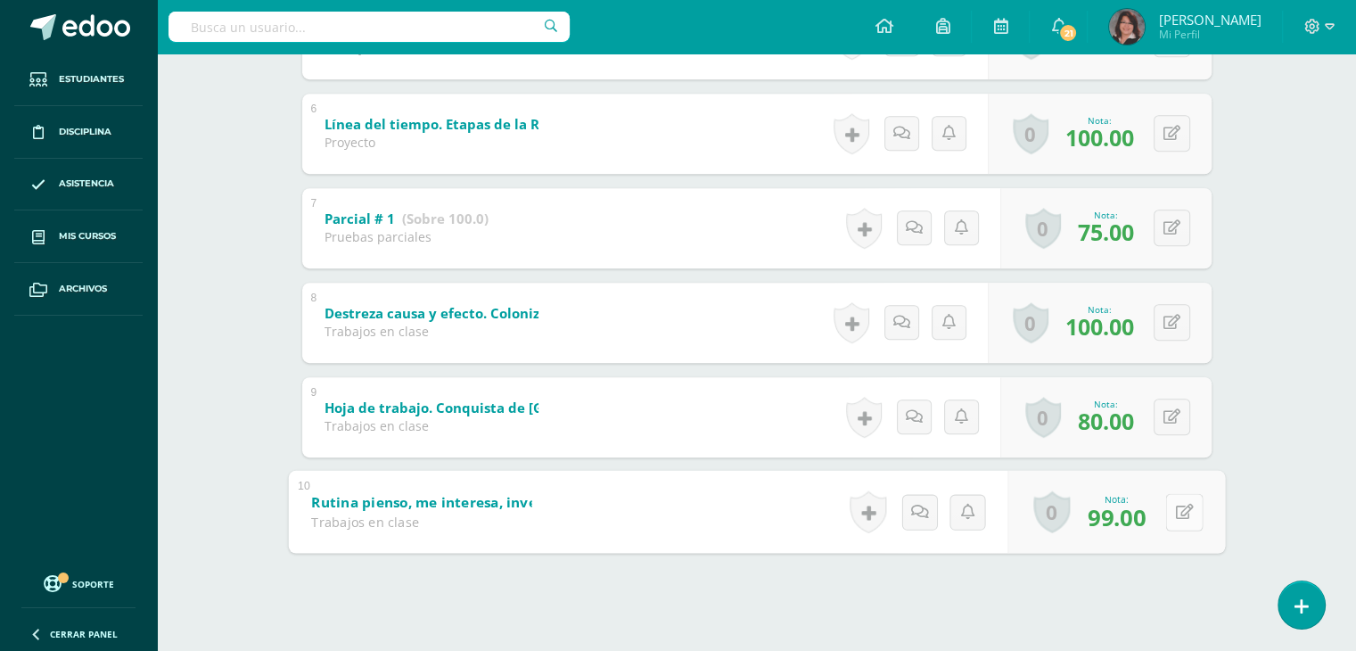
click at [1166, 505] on button at bounding box center [1183, 511] width 37 height 37
type input "100"
click at [1129, 512] on icon at bounding box center [1136, 517] width 16 height 15
